Goal: Information Seeking & Learning: Learn about a topic

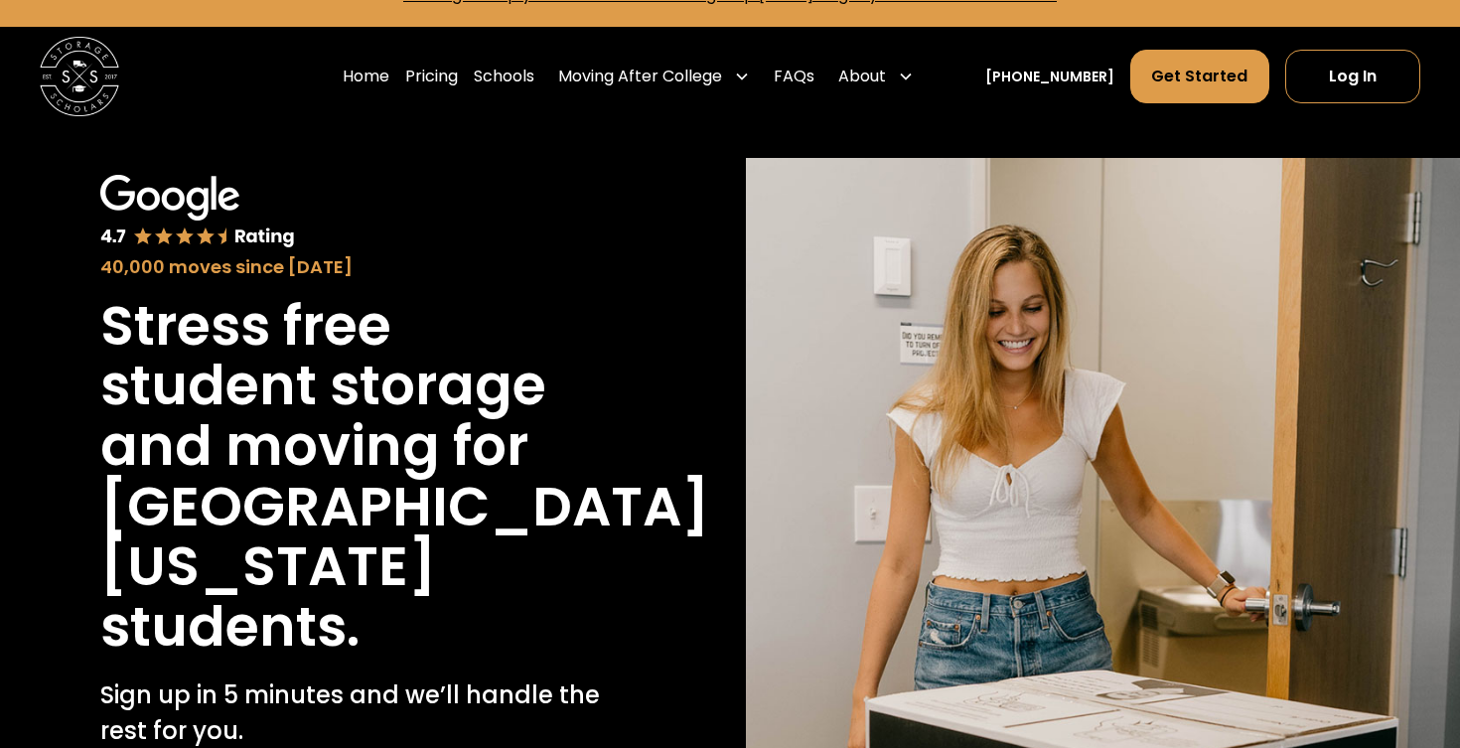
scroll to position [40, 0]
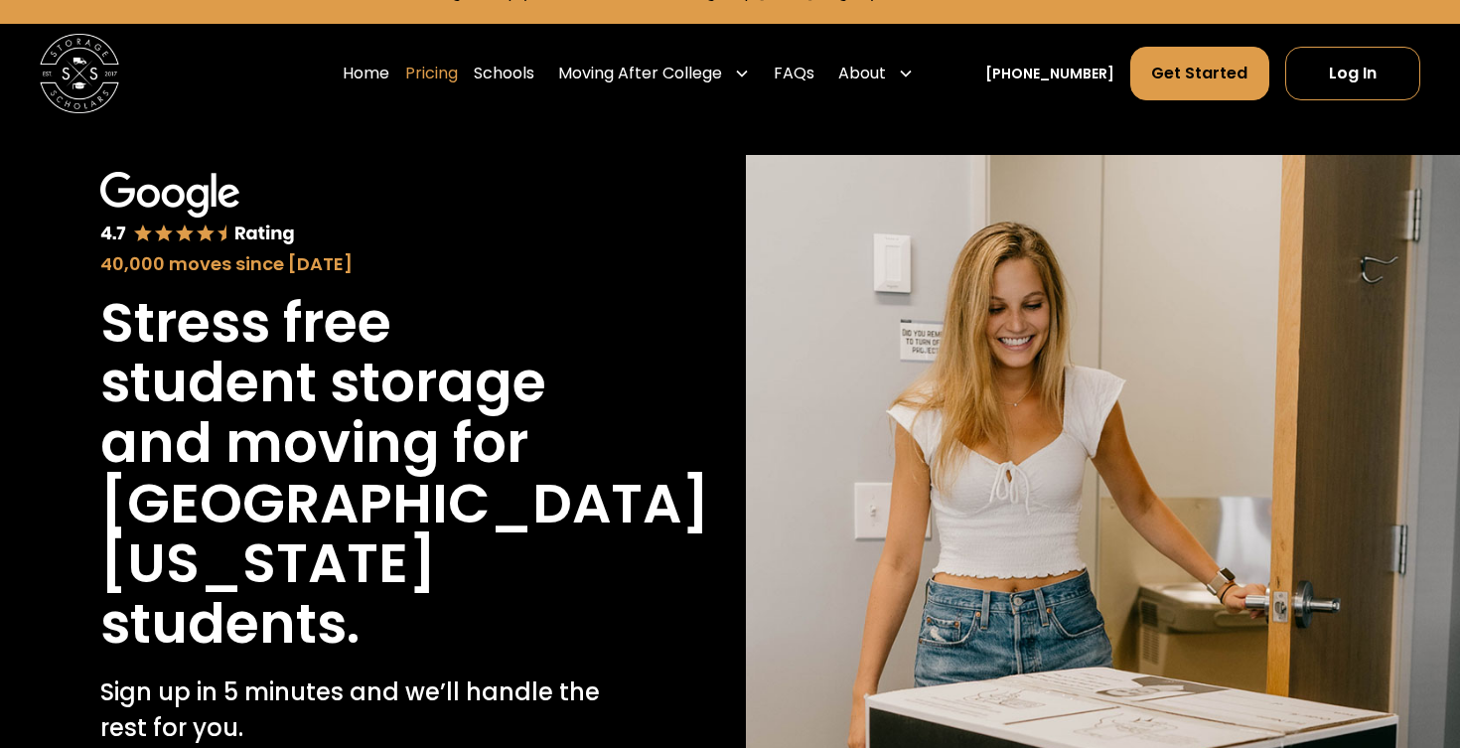
click at [453, 74] on link "Pricing" at bounding box center [431, 74] width 53 height 56
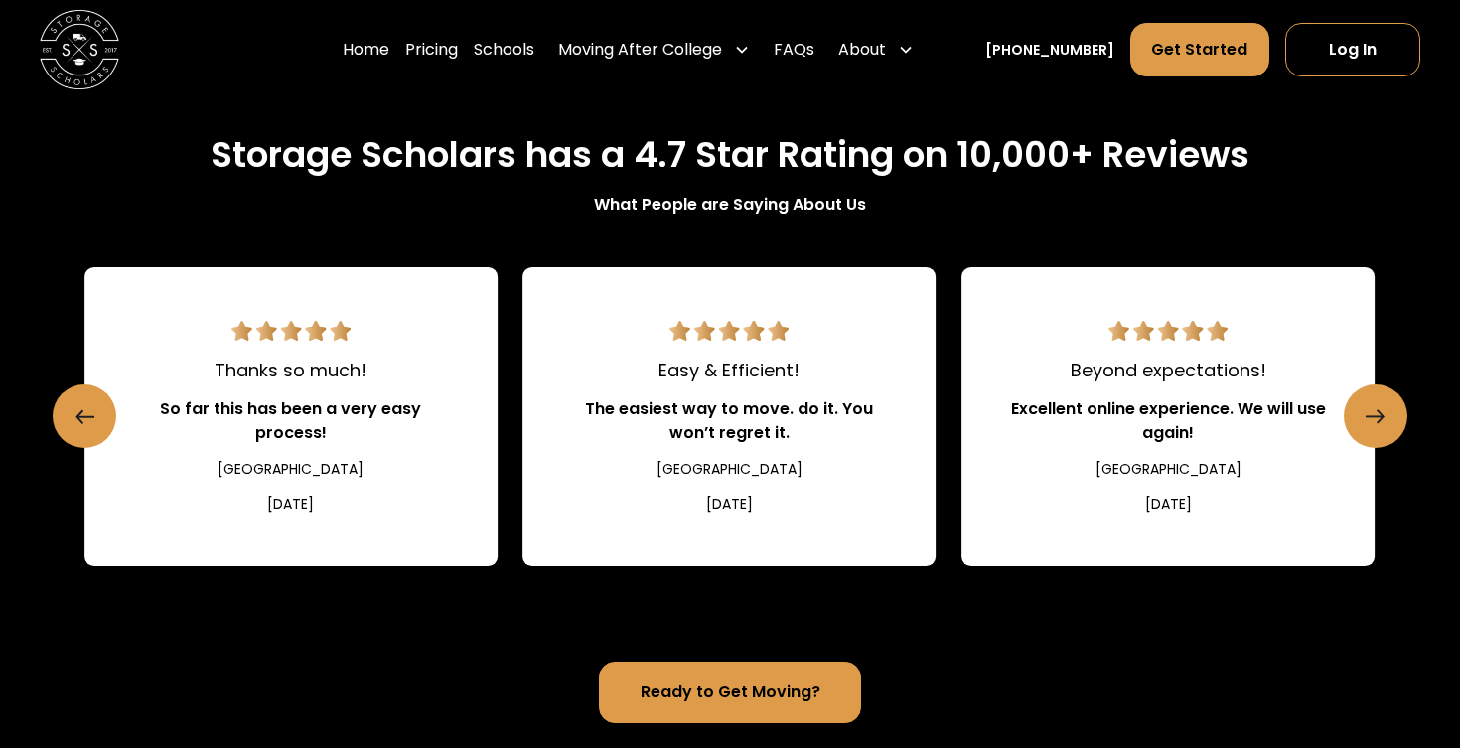
scroll to position [2174, 0]
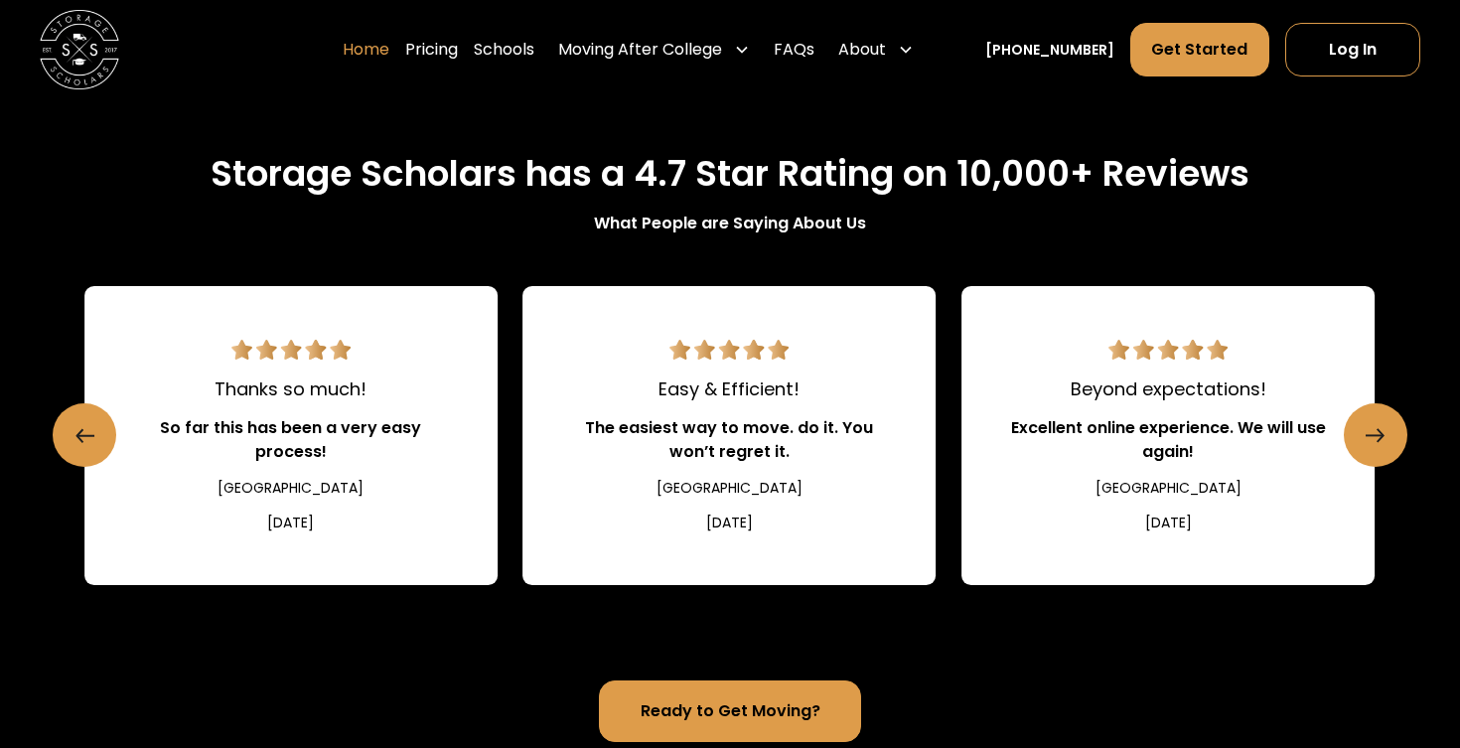
click at [385, 51] on link "Home" at bounding box center [366, 50] width 47 height 56
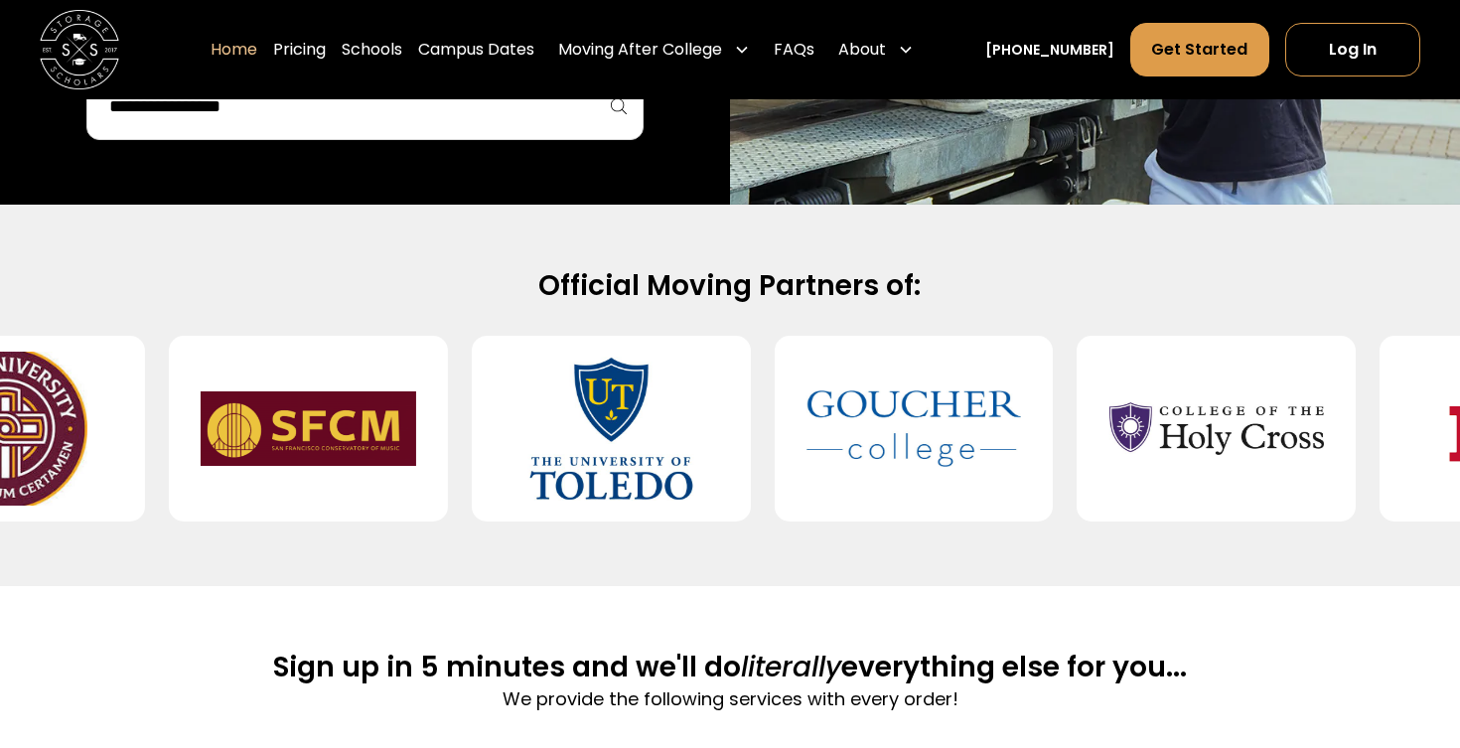
scroll to position [630, 0]
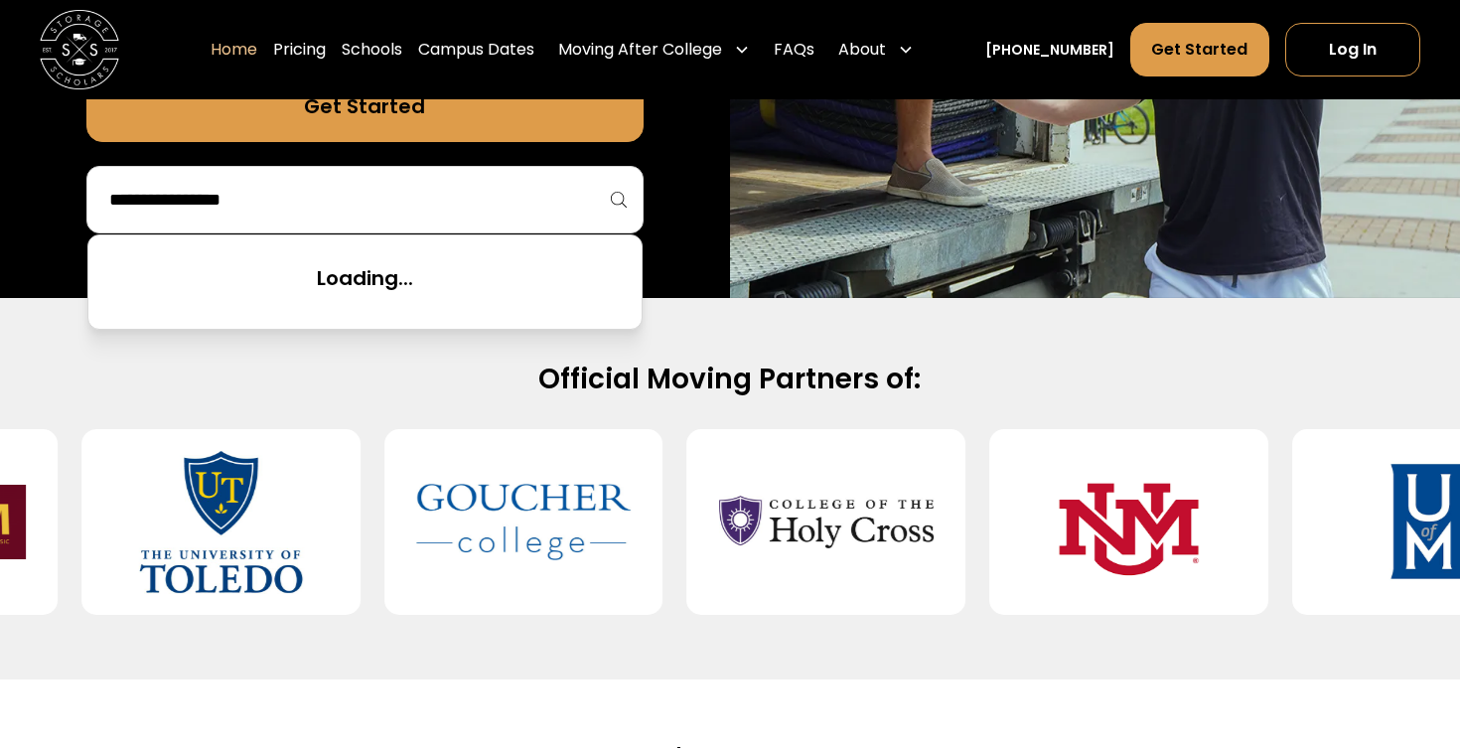
click at [405, 193] on input "search" at bounding box center [364, 200] width 515 height 34
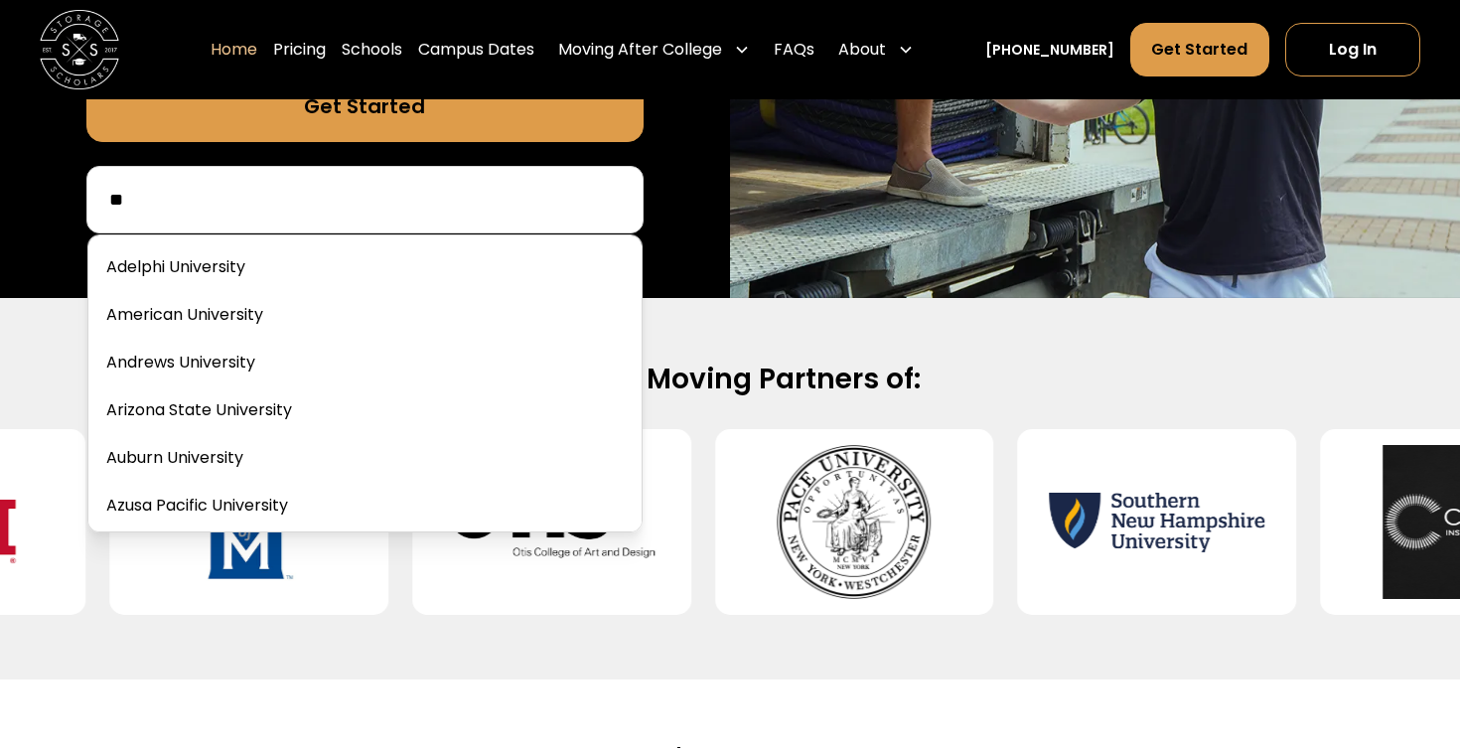
type input "*"
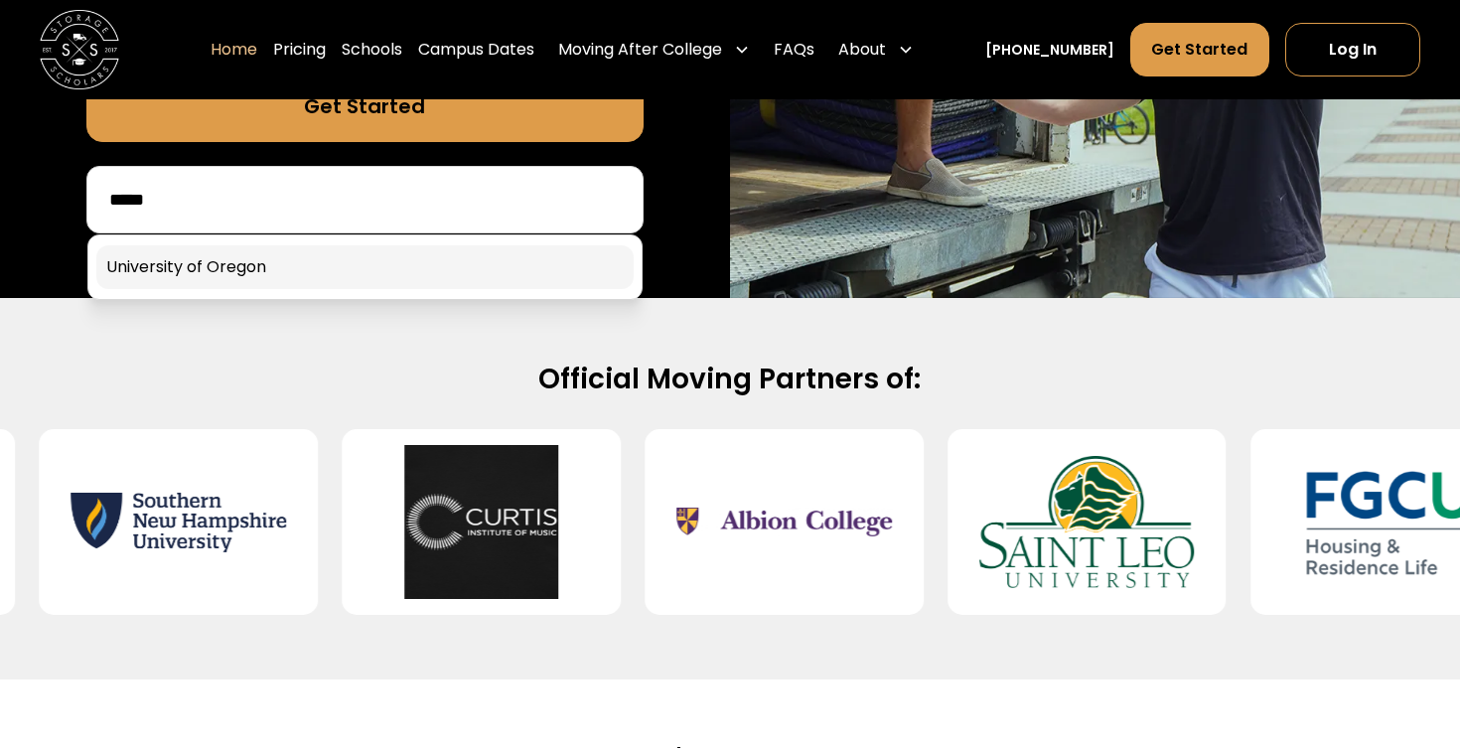
type input "*****"
click at [271, 260] on link at bounding box center [364, 267] width 537 height 44
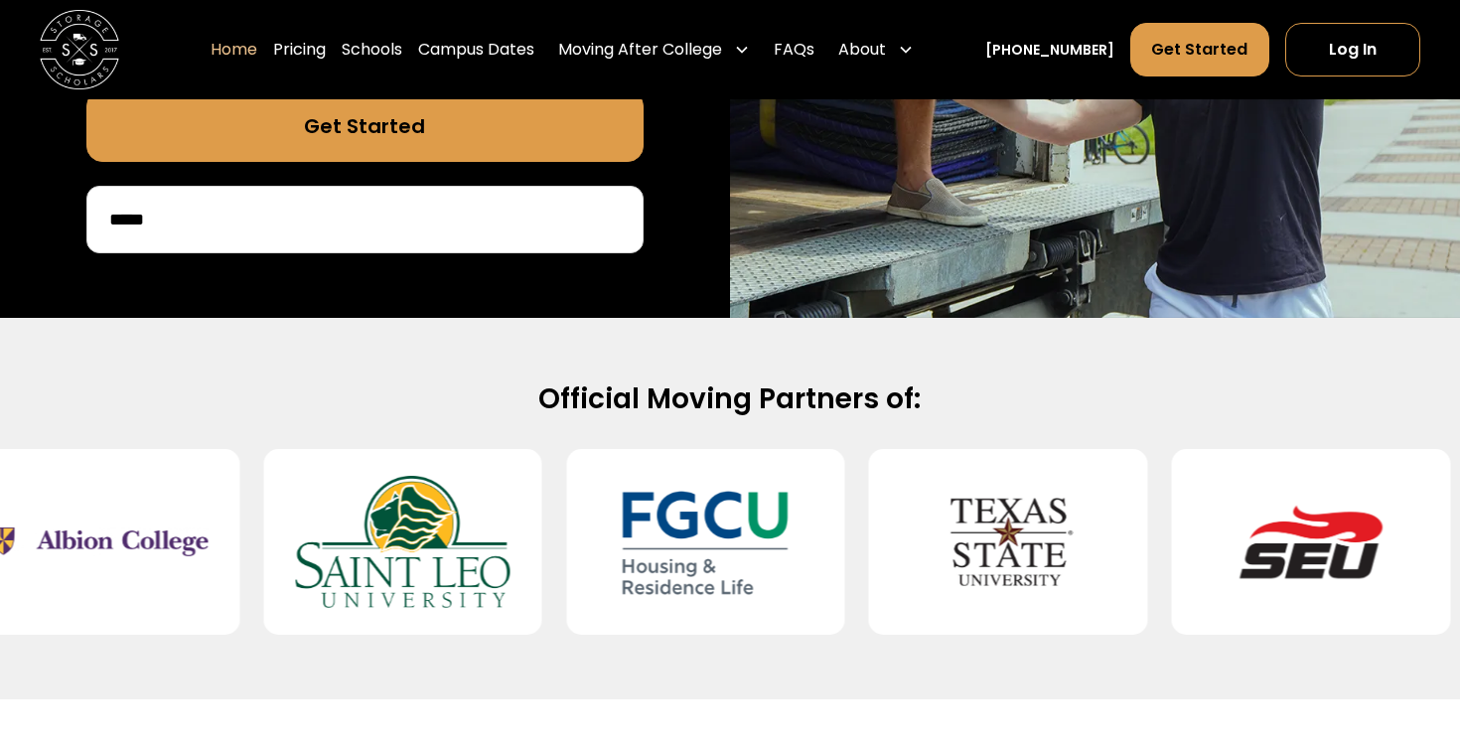
scroll to position [608, 0]
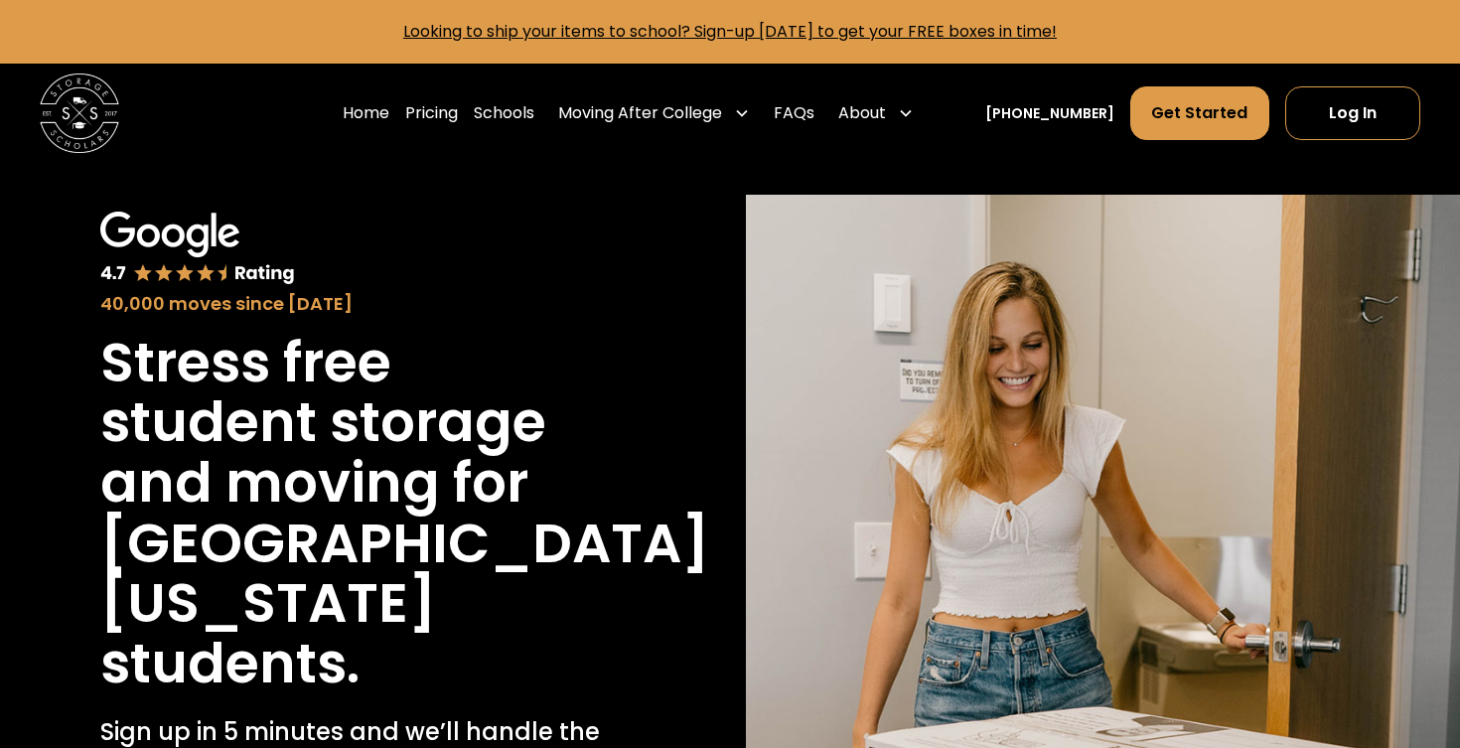
scroll to position [2174, 0]
